Goal: Task Accomplishment & Management: Use online tool/utility

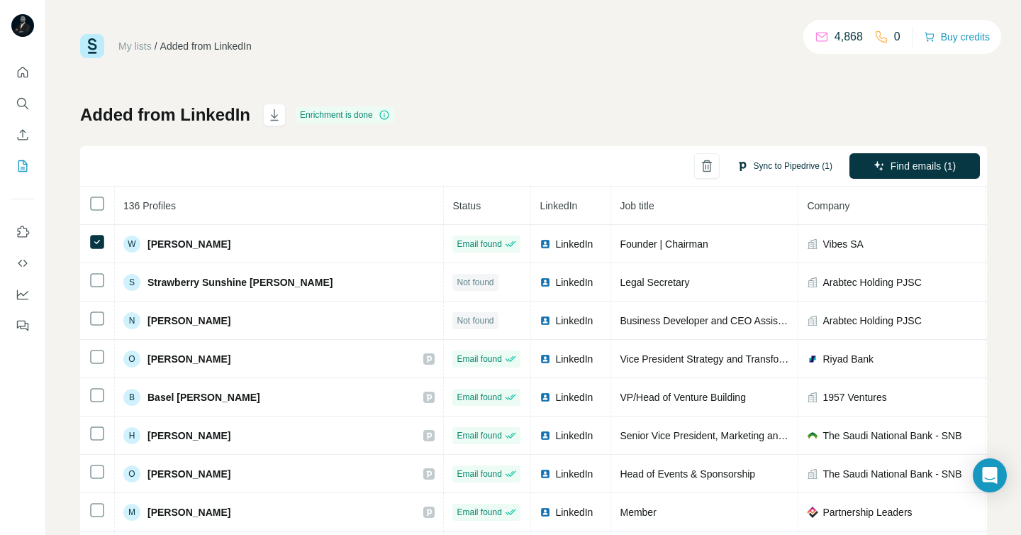
click at [744, 166] on button "Sync to Pipedrive (1)" at bounding box center [785, 165] width 116 height 21
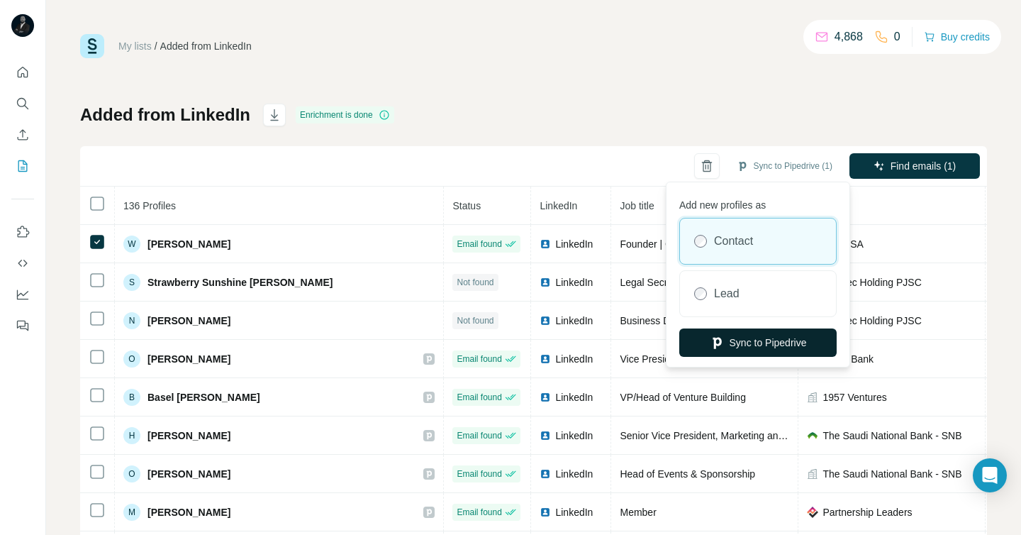
click at [770, 345] on button "Sync to Pipedrive" at bounding box center [757, 342] width 157 height 28
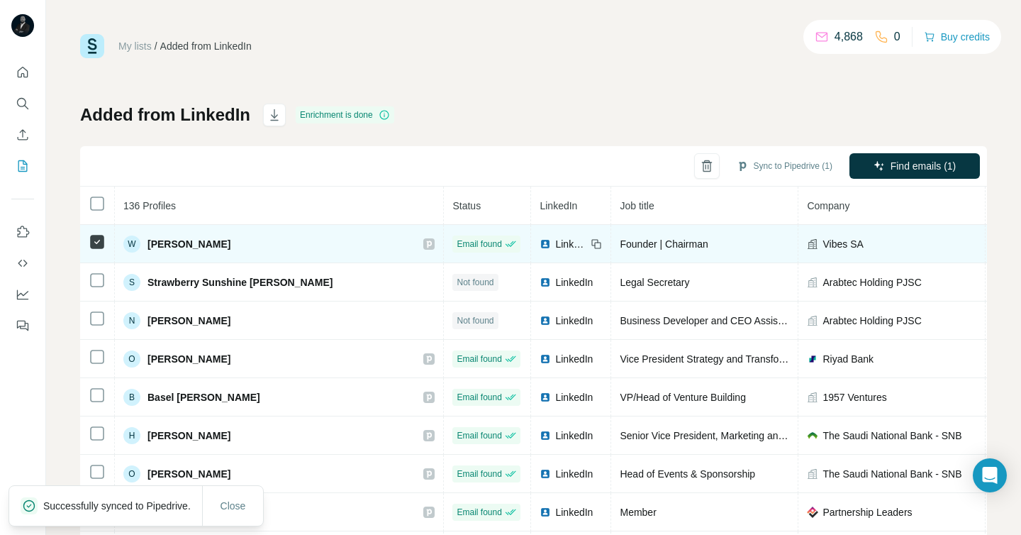
click at [425, 242] on icon at bounding box center [429, 243] width 9 height 11
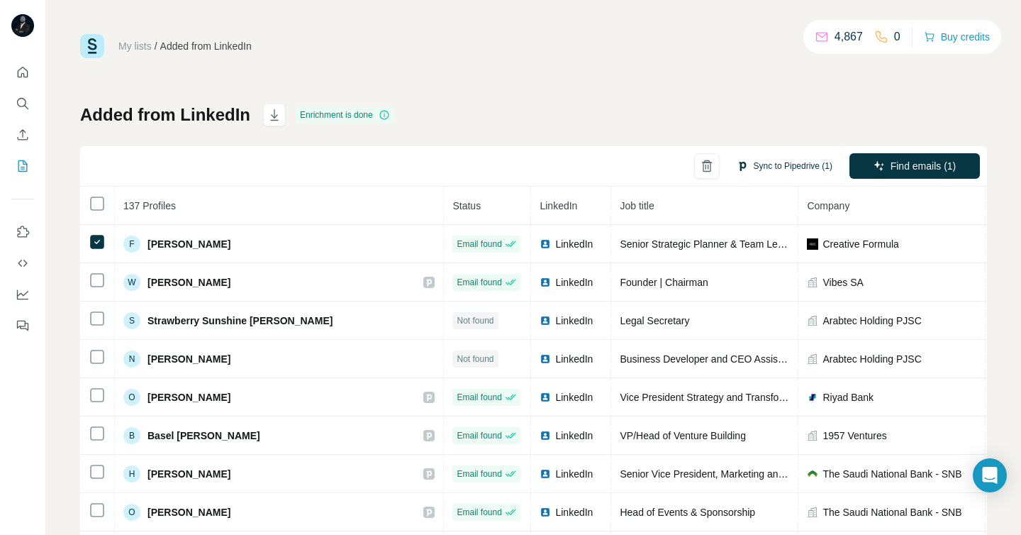
click at [772, 172] on button "Sync to Pipedrive (1)" at bounding box center [785, 165] width 116 height 21
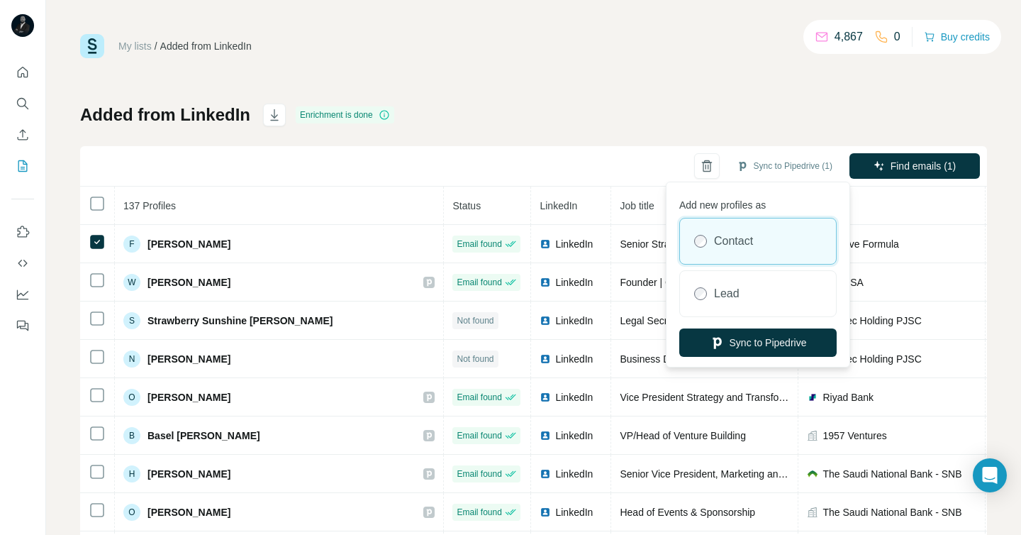
click at [753, 235] on label "Contact" at bounding box center [733, 241] width 39 height 17
click at [753, 338] on button "Sync to Pipedrive" at bounding box center [757, 342] width 157 height 28
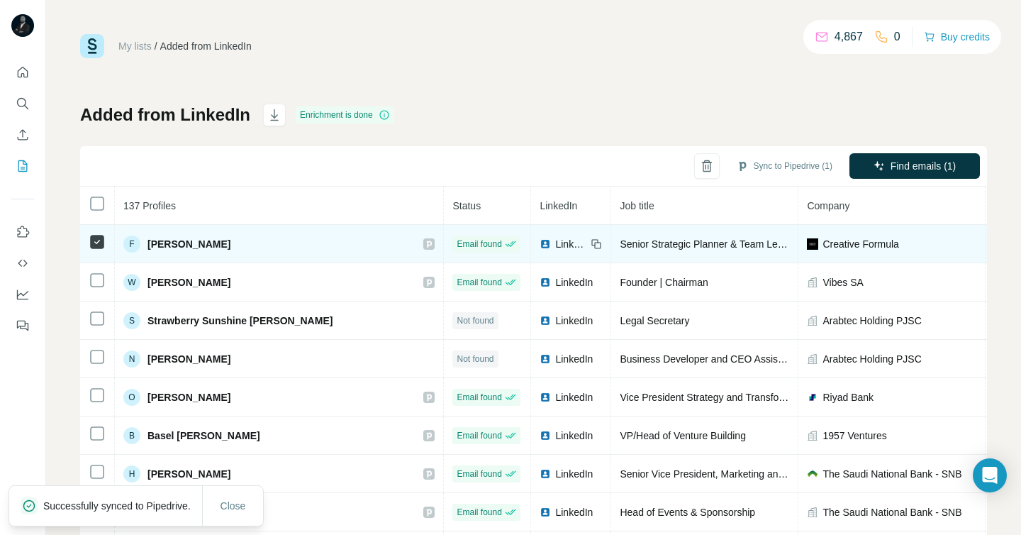
click at [427, 241] on icon at bounding box center [429, 243] width 5 height 7
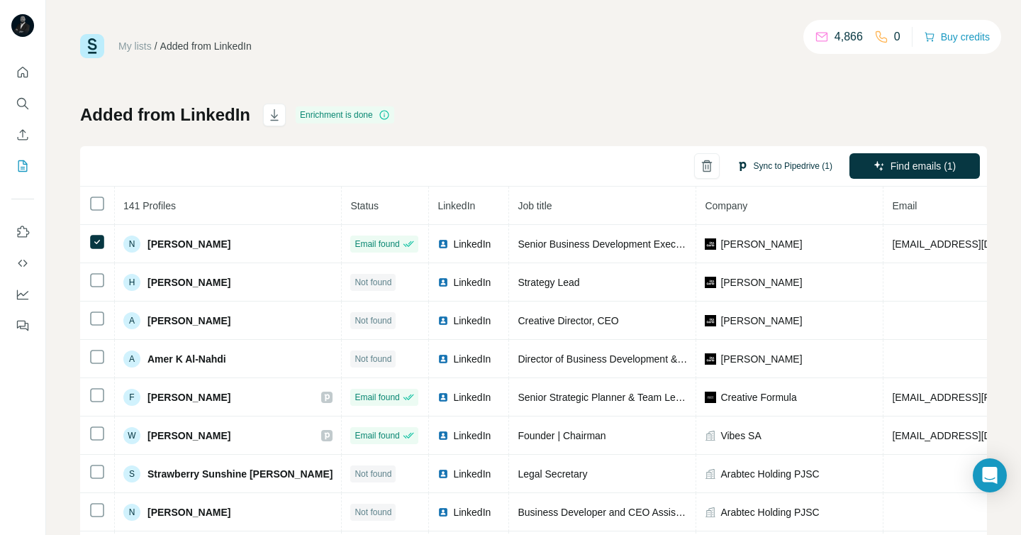
click at [784, 165] on button "Sync to Pipedrive (1)" at bounding box center [785, 165] width 116 height 21
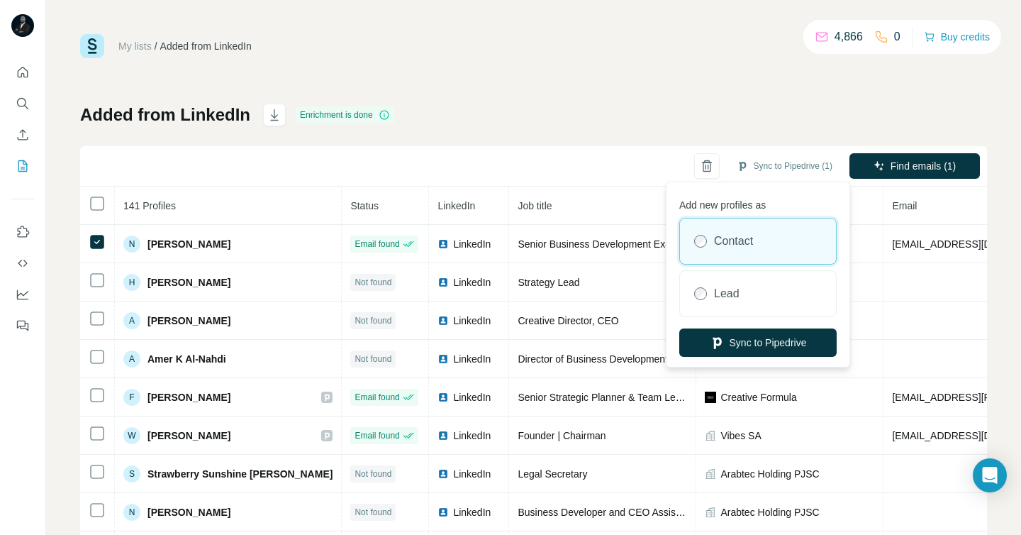
click at [765, 236] on div "Contact" at bounding box center [758, 240] width 156 height 45
click at [745, 240] on label "Contact" at bounding box center [733, 241] width 39 height 17
click at [751, 350] on button "Sync to Pipedrive" at bounding box center [757, 342] width 157 height 28
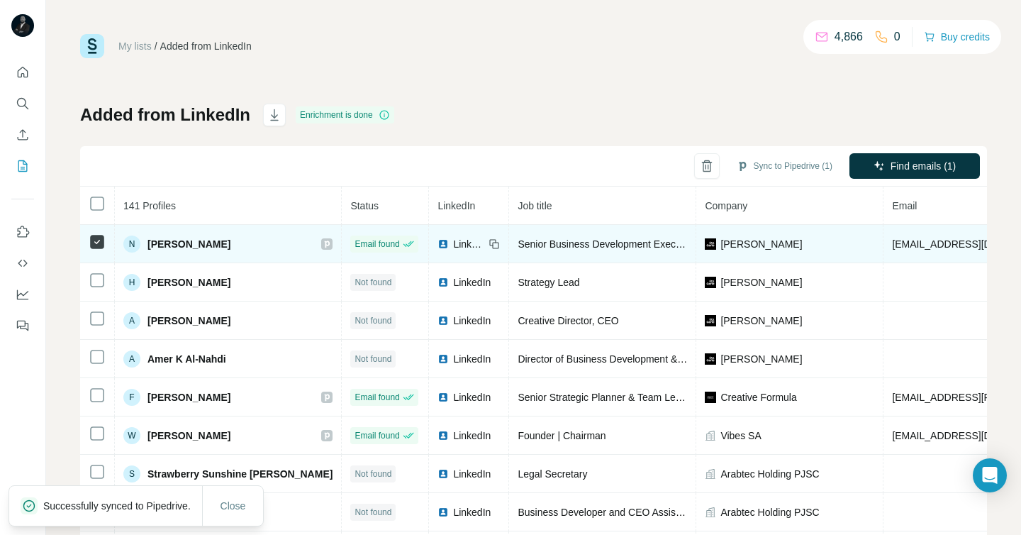
click at [325, 243] on icon at bounding box center [327, 243] width 5 height 7
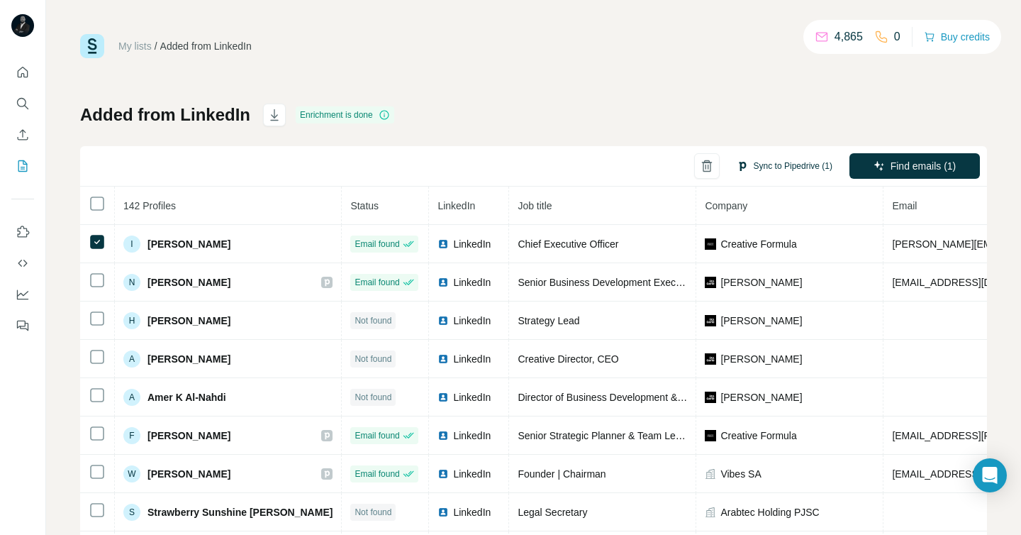
click at [751, 163] on button "Sync to Pipedrive (1)" at bounding box center [785, 165] width 116 height 21
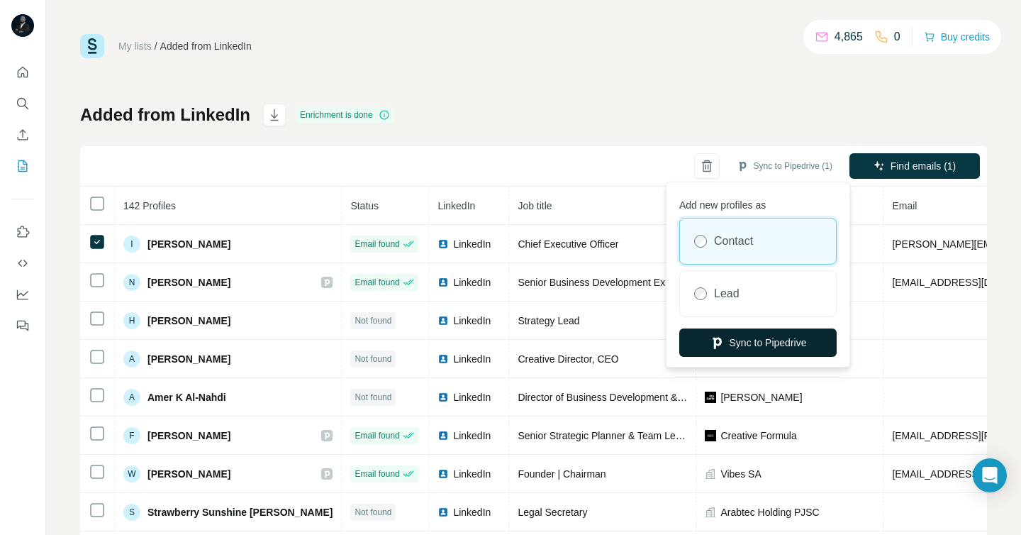
click at [743, 333] on button "Sync to Pipedrive" at bounding box center [757, 342] width 157 height 28
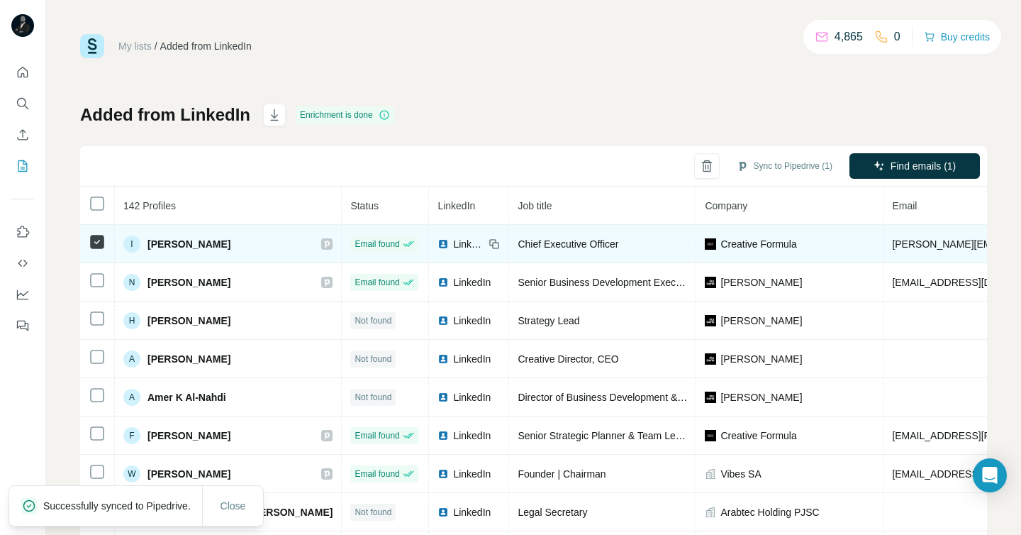
click at [323, 245] on icon at bounding box center [327, 243] width 9 height 11
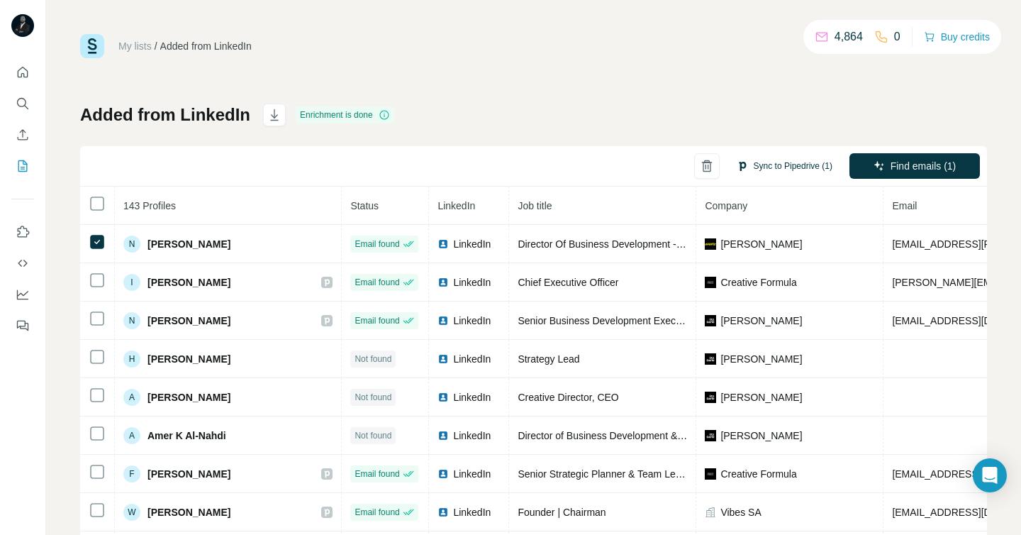
click at [748, 166] on button "Sync to Pipedrive (1)" at bounding box center [785, 165] width 116 height 21
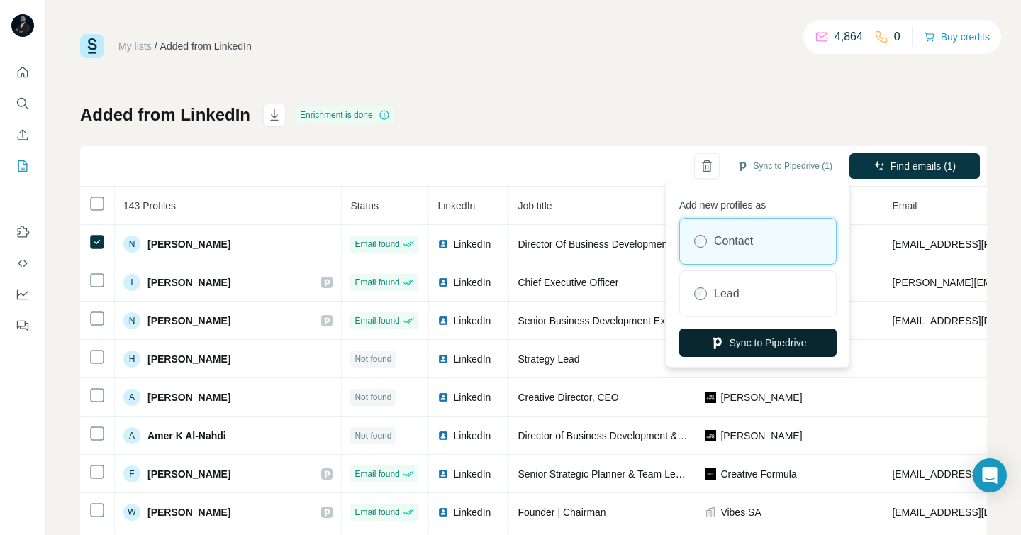
click at [755, 350] on button "Sync to Pipedrive" at bounding box center [757, 342] width 157 height 28
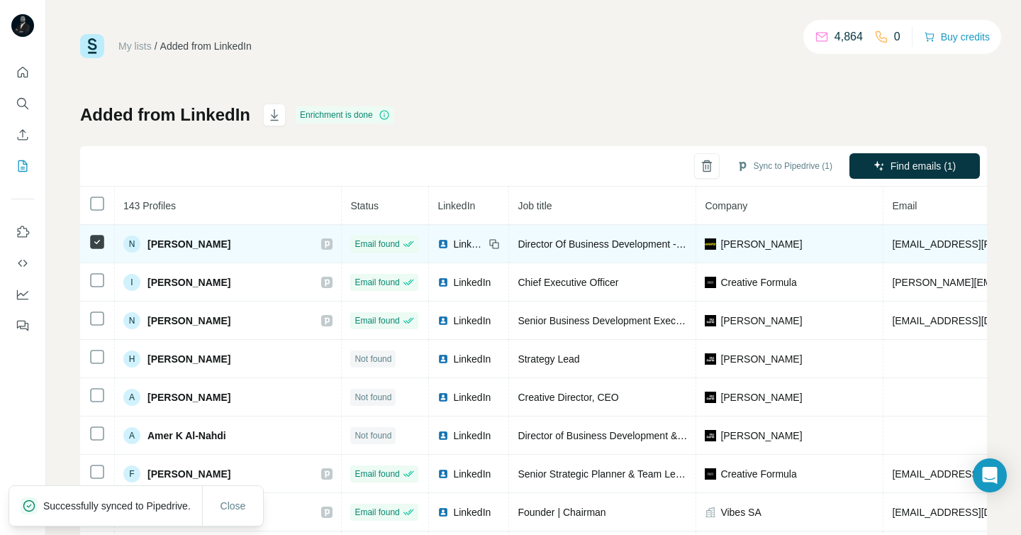
click at [325, 243] on icon at bounding box center [327, 243] width 5 height 7
